Goal: Information Seeking & Learning: Find specific fact

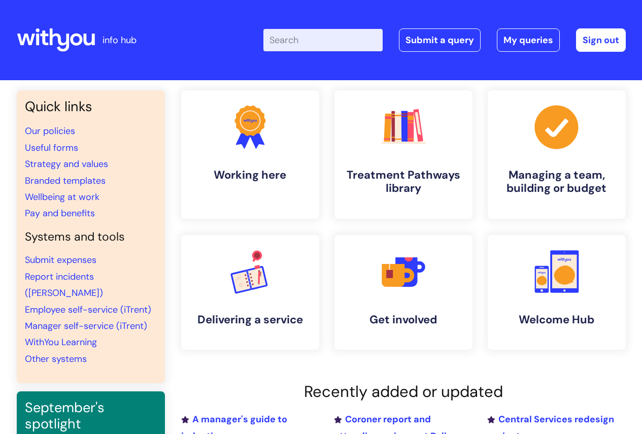
click at [316, 41] on input "Enter your search term here..." at bounding box center [322, 40] width 119 height 22
type input "c"
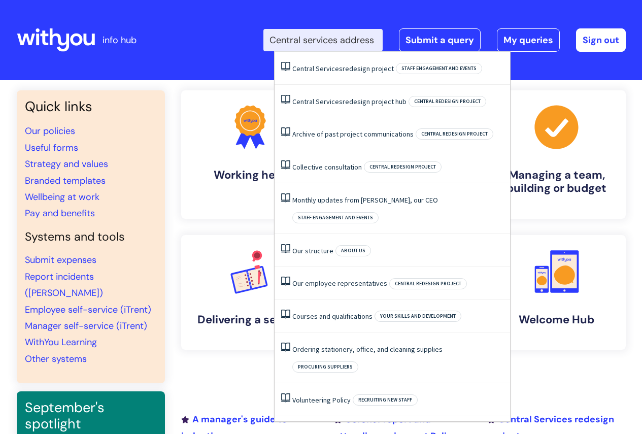
scroll to position [0, 8]
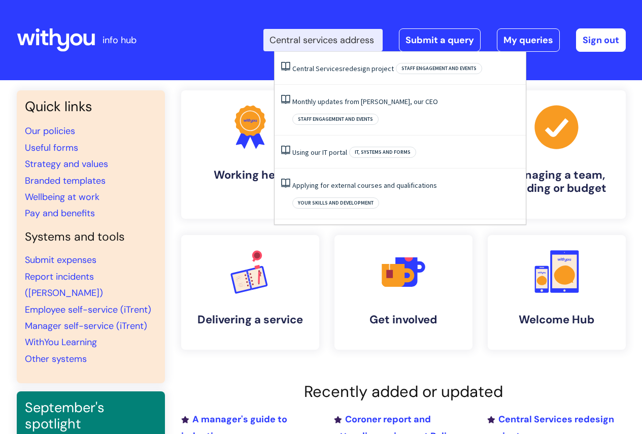
type input "Central services address"
click button "Search" at bounding box center [0, 0] width 0 height 0
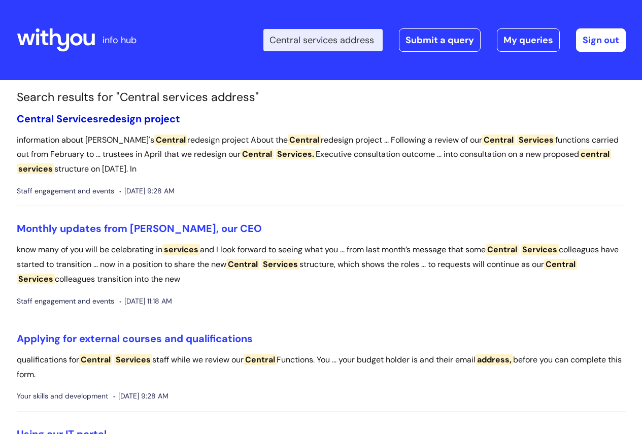
click at [118, 119] on link "Central Services redesign project" at bounding box center [98, 118] width 163 height 13
click at [296, 40] on input "Central services address" at bounding box center [322, 40] width 119 height 22
drag, startPoint x: 282, startPoint y: 37, endPoint x: 503, endPoint y: 44, distance: 220.2
click at [503, 44] on div "Enter your search term here... Central services address Search Submit a query M…" at bounding box center [444, 39] width 362 height 23
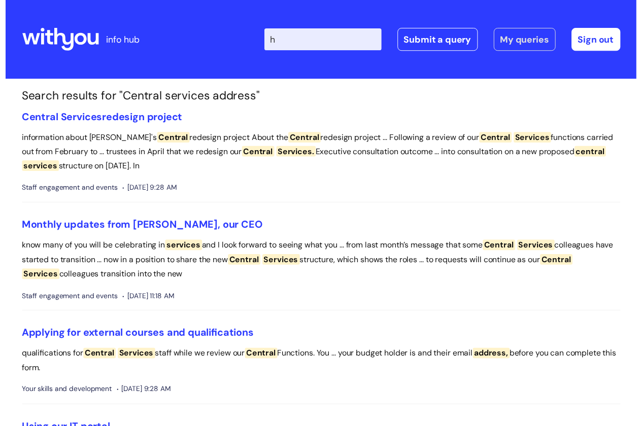
scroll to position [0, 0]
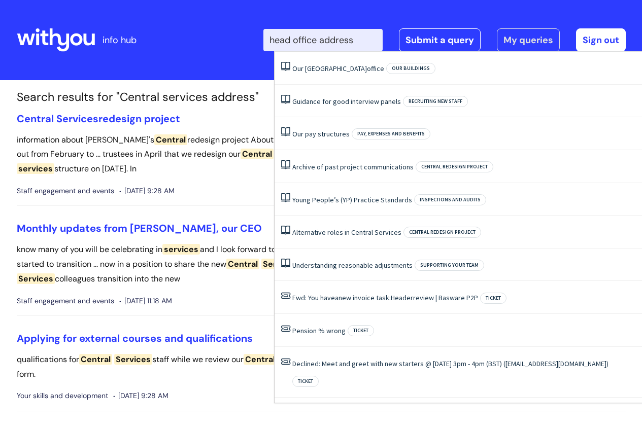
type input "head office address"
click button "Search" at bounding box center [0, 0] width 0 height 0
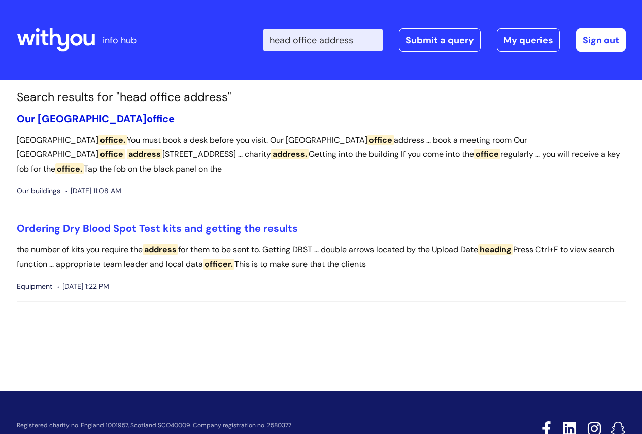
click at [58, 120] on link "Our London office" at bounding box center [96, 118] width 158 height 13
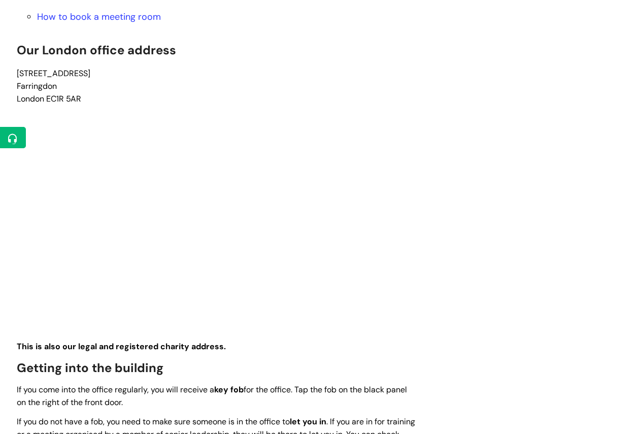
scroll to position [374, 0]
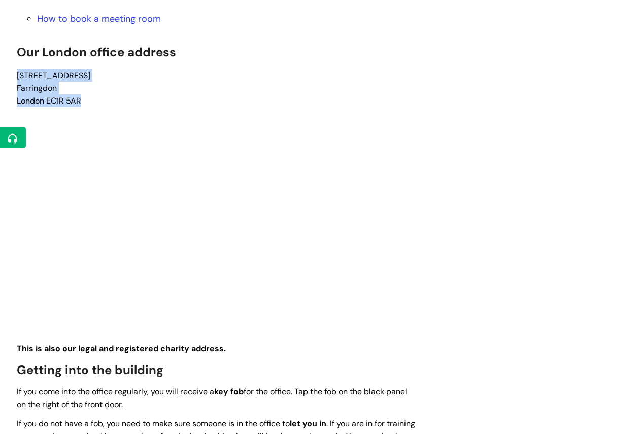
drag, startPoint x: 89, startPoint y: 98, endPoint x: 15, endPoint y: 77, distance: 77.5
copy span "[STREET_ADDRESS]"
